Goal: Transaction & Acquisition: Download file/media

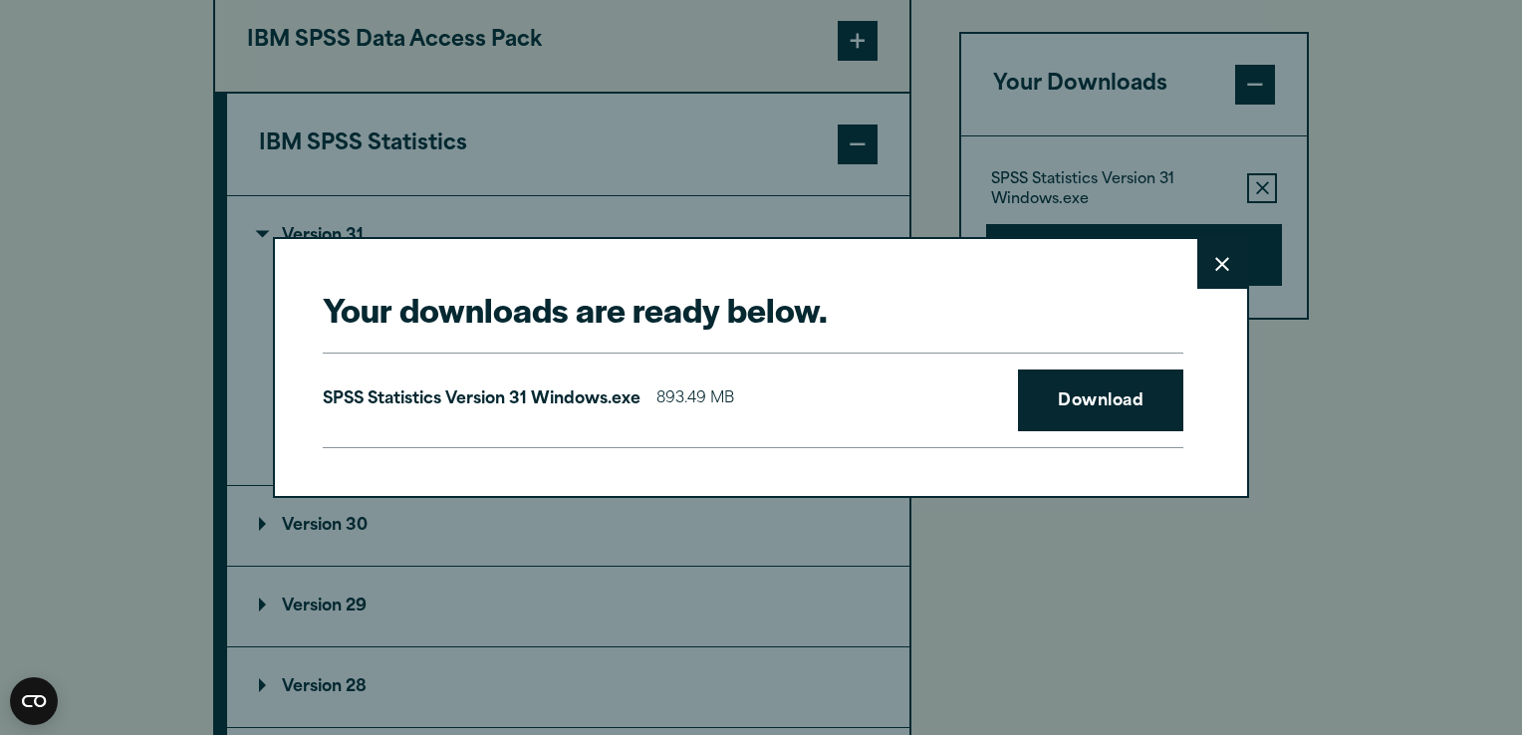
click at [1215, 261] on icon at bounding box center [1222, 264] width 14 height 15
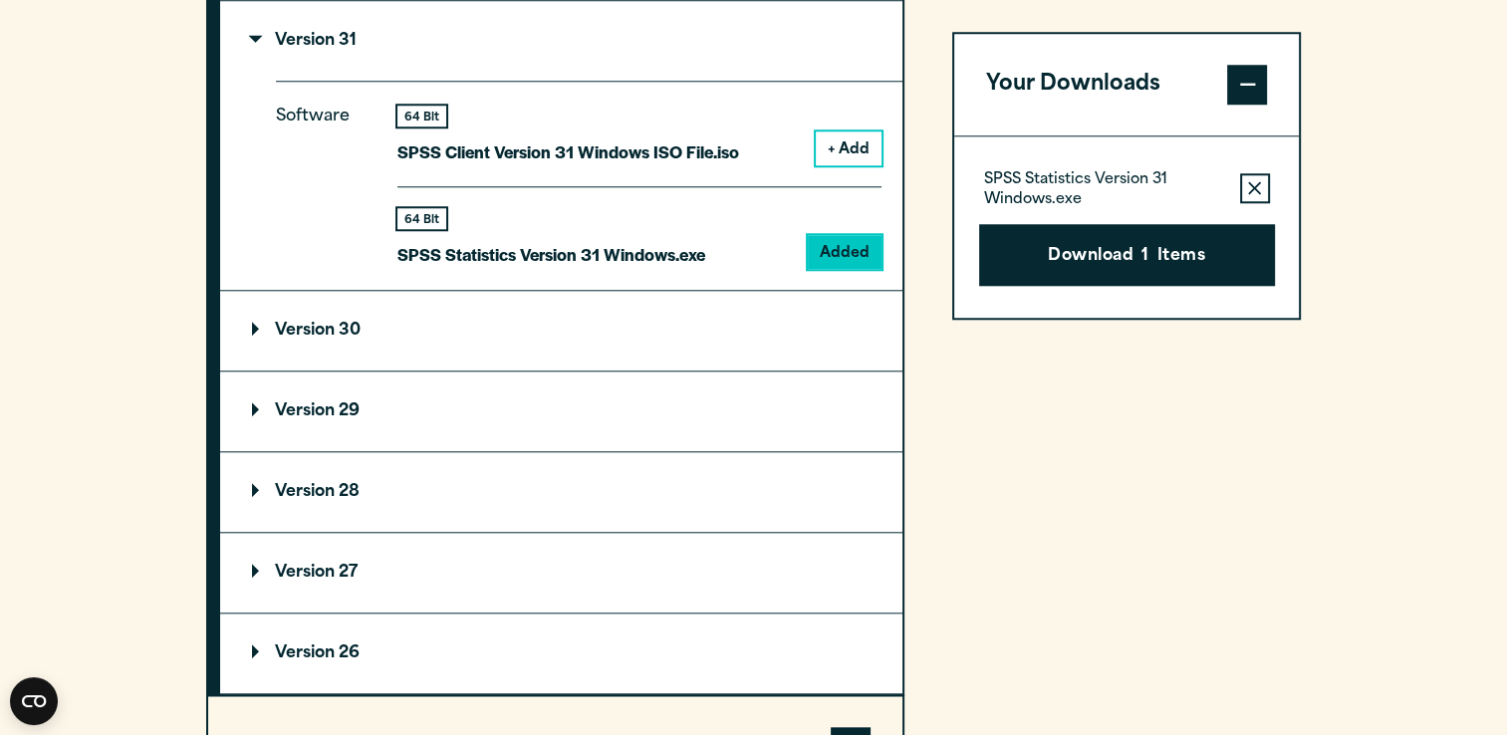
scroll to position [1829, 0]
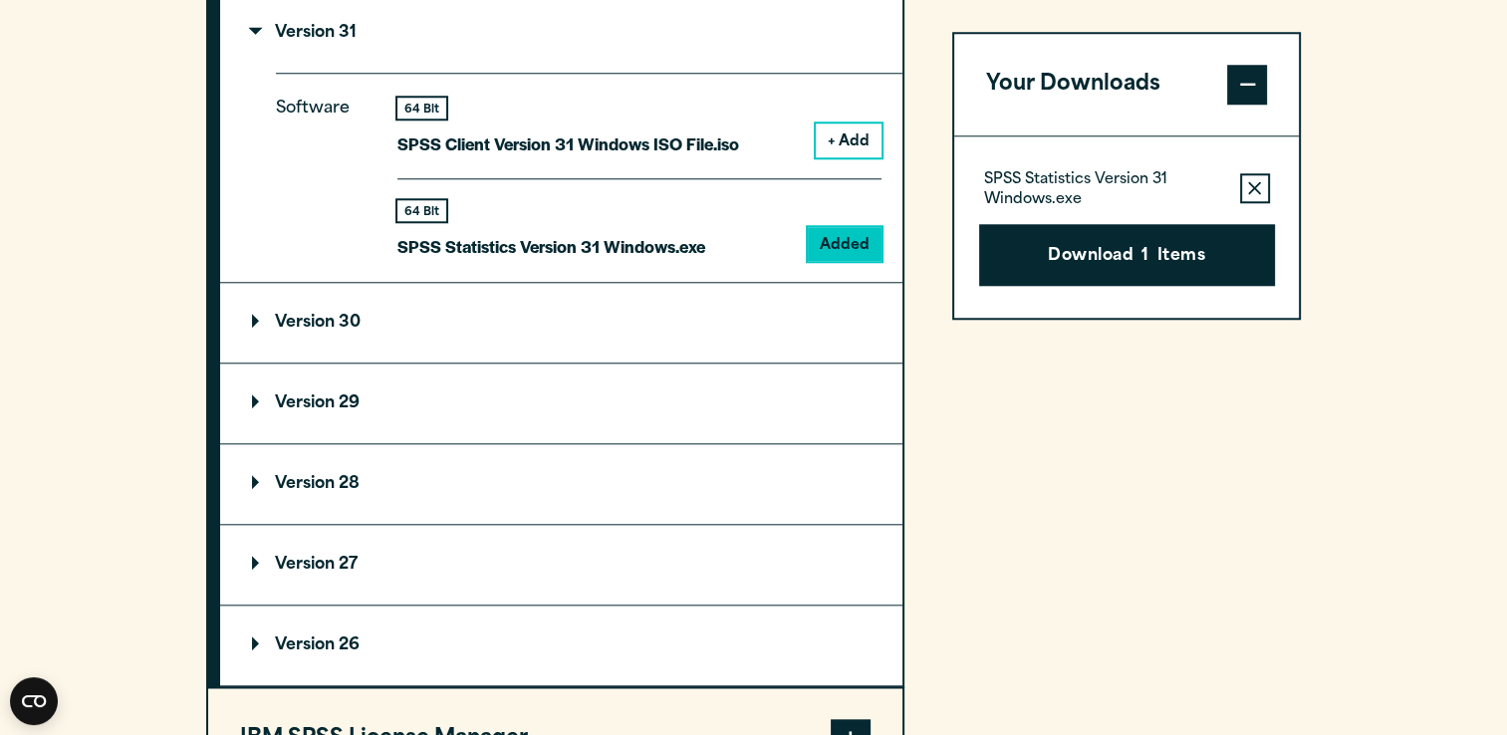
click at [271, 548] on summary "Version 27" at bounding box center [561, 565] width 682 height 80
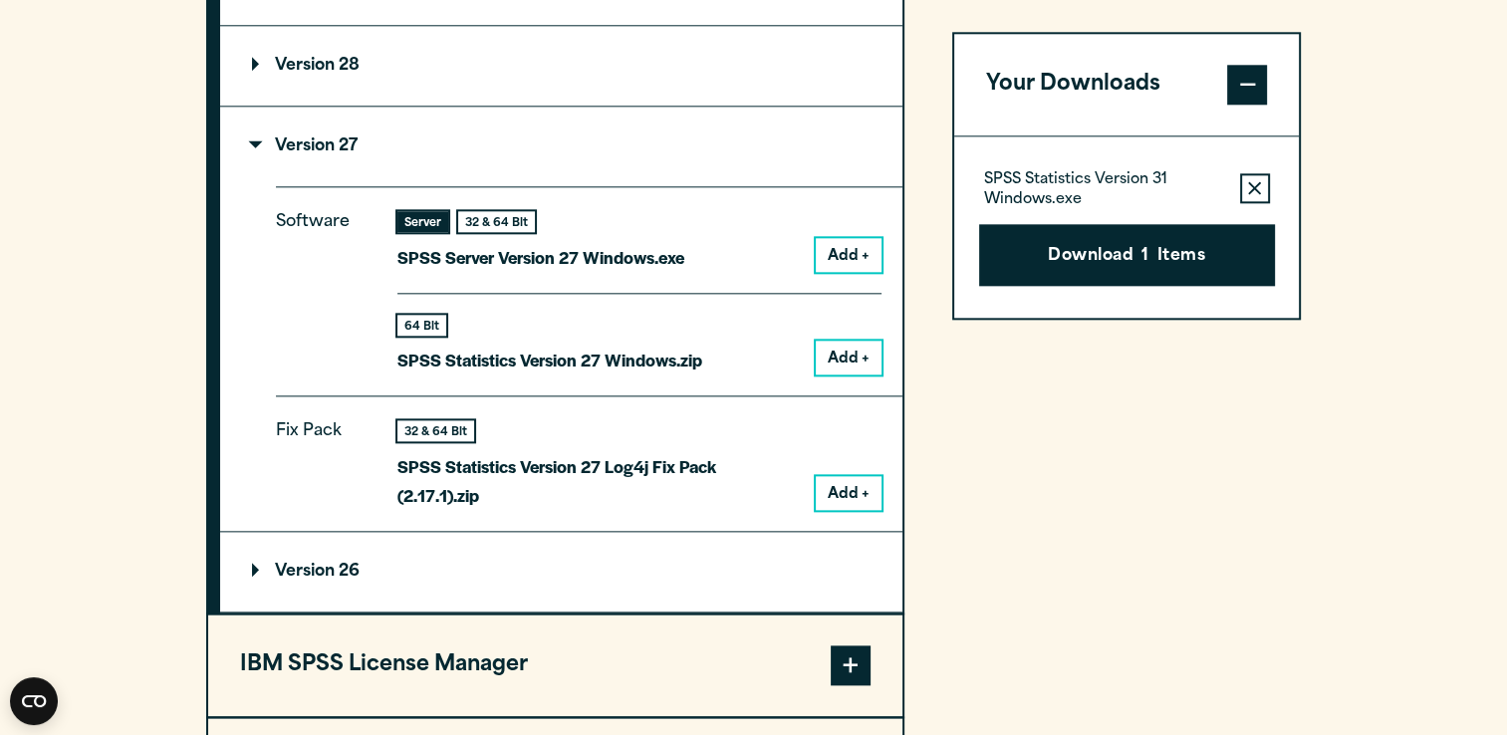
scroll to position [2249, 0]
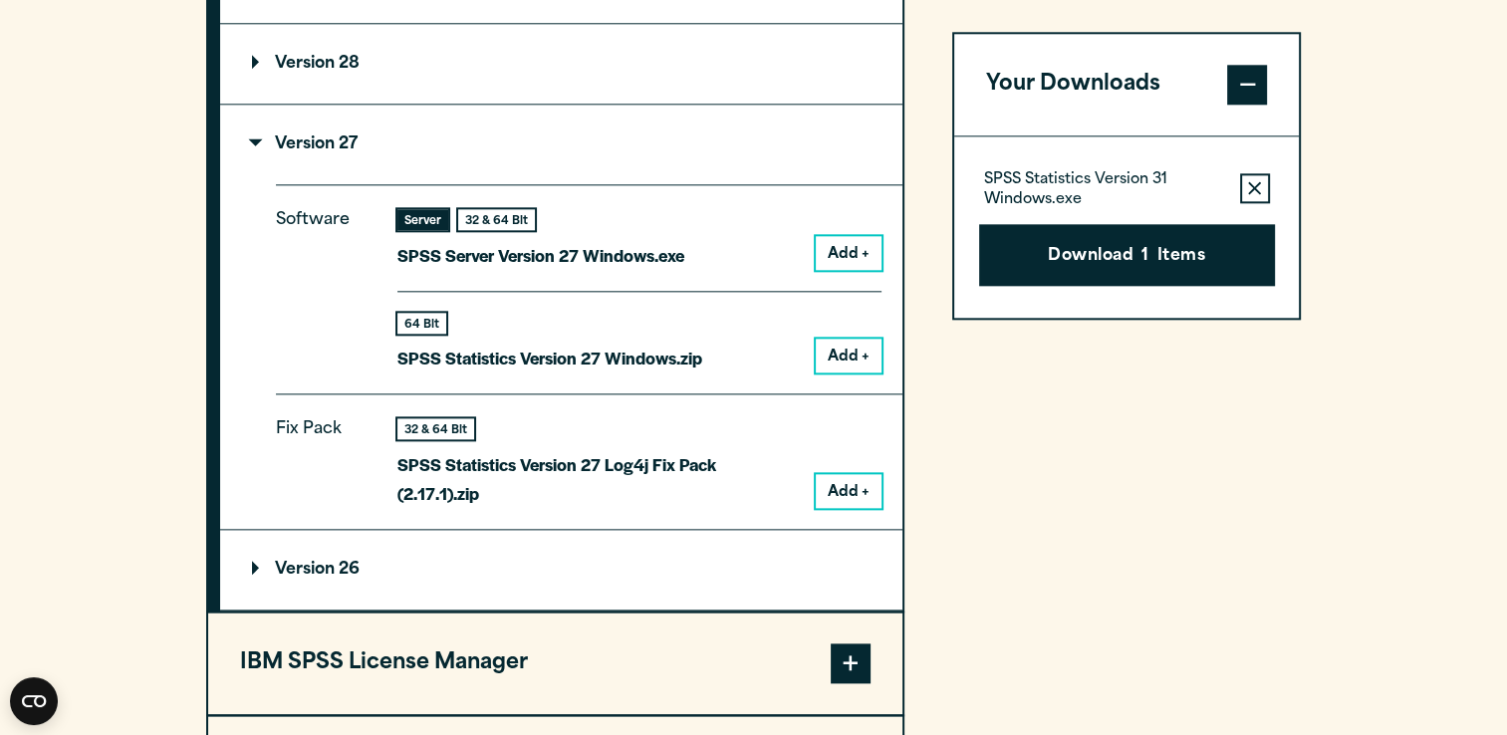
click at [828, 254] on button "Add +" at bounding box center [849, 253] width 66 height 34
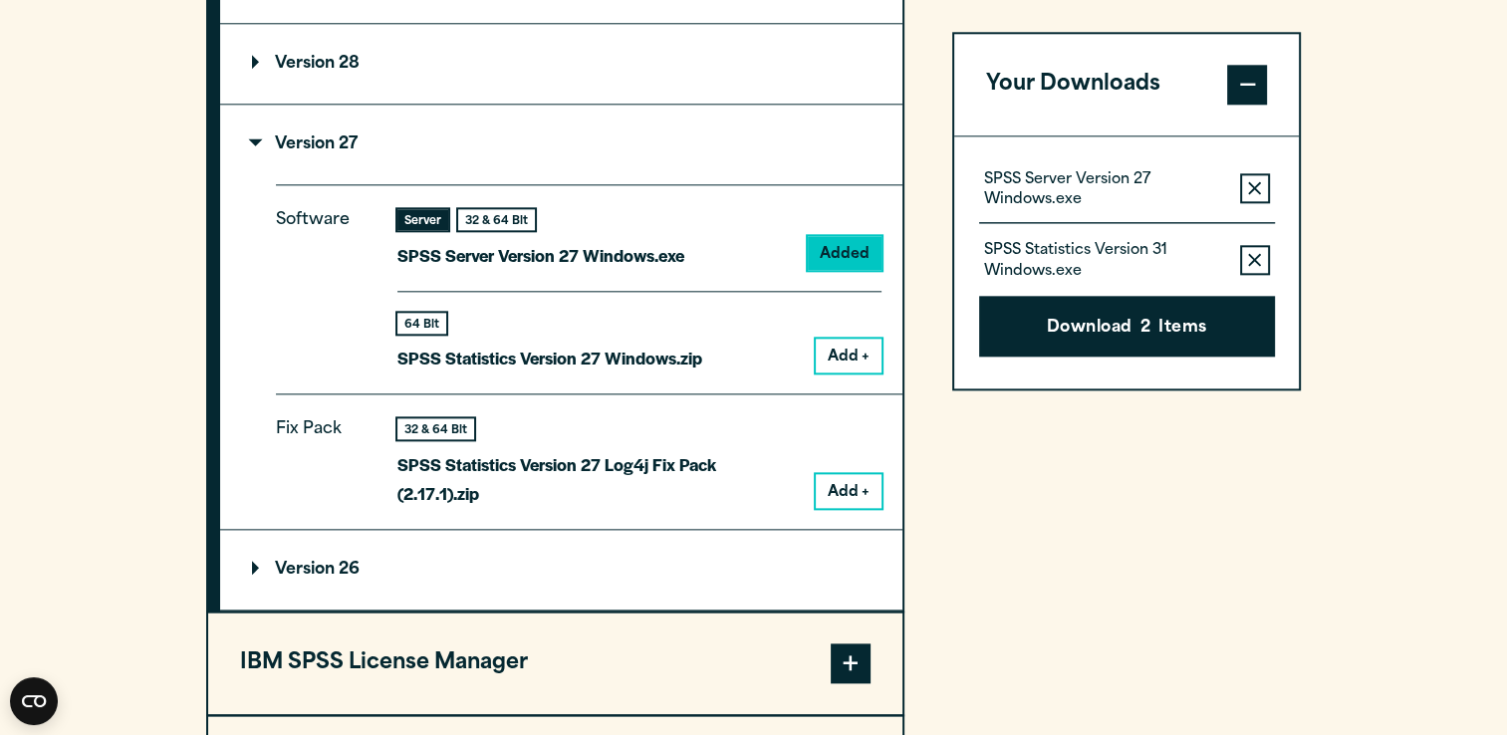
click at [1250, 261] on icon "button" at bounding box center [1254, 260] width 13 height 14
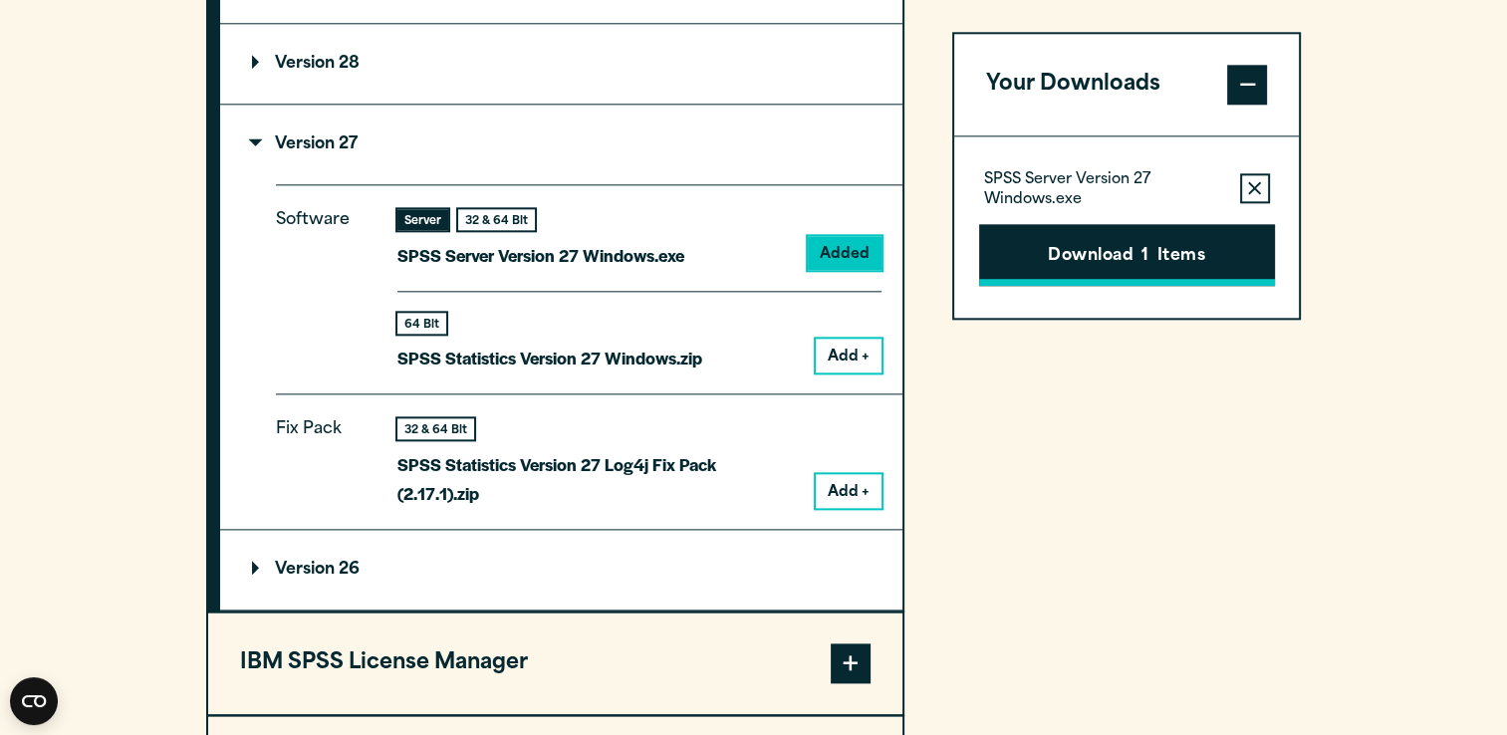
click at [1148, 253] on span "1" at bounding box center [1145, 257] width 7 height 26
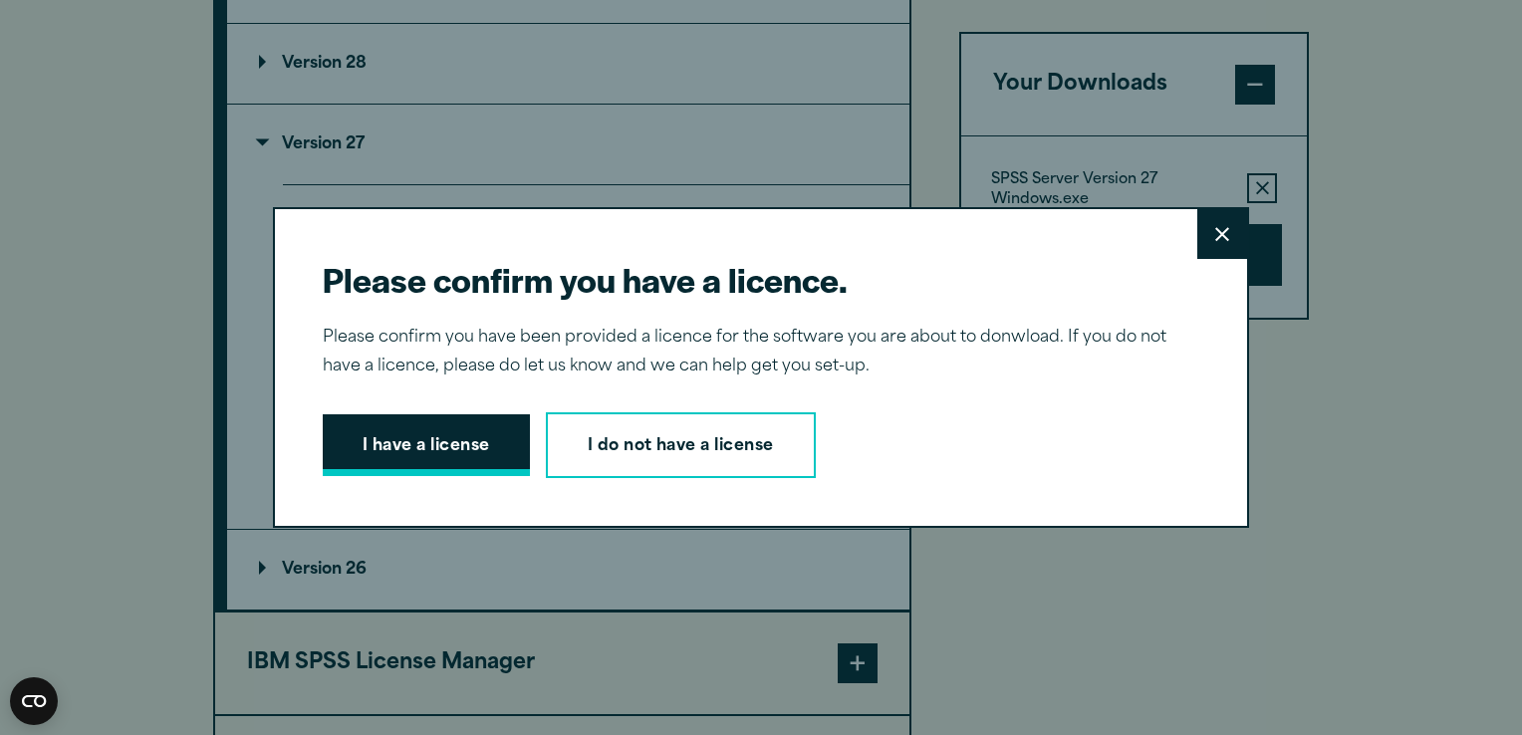
click at [404, 459] on button "I have a license" at bounding box center [426, 445] width 207 height 62
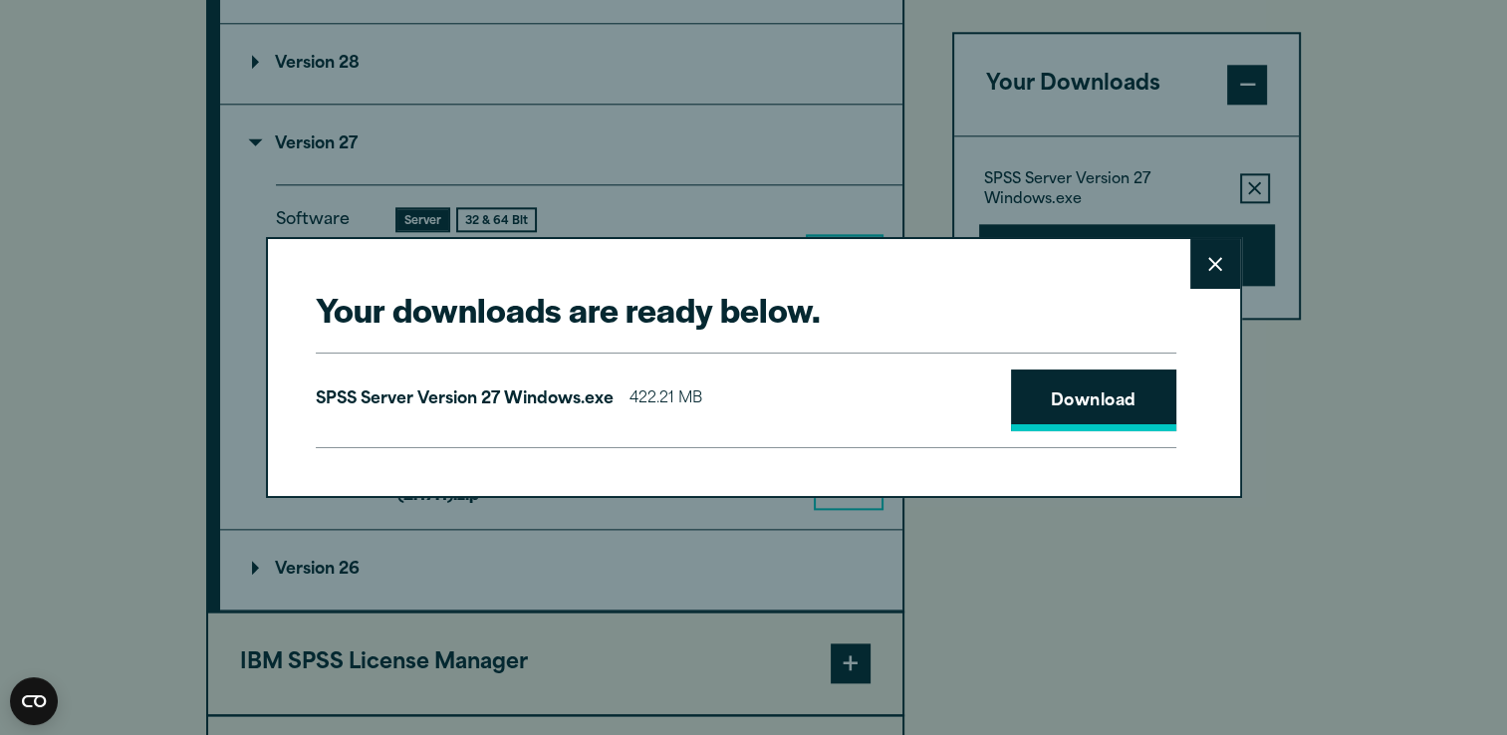
click at [1092, 405] on link "Download" at bounding box center [1093, 401] width 165 height 62
